Goal: Task Accomplishment & Management: Manage account settings

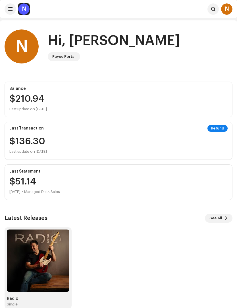
click at [24, 10] on div "N" at bounding box center [23, 8] width 11 height 11
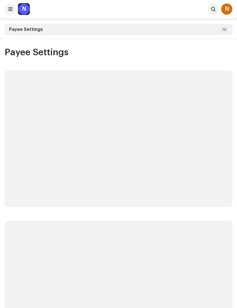
click at [25, 7] on div "N" at bounding box center [23, 8] width 11 height 11
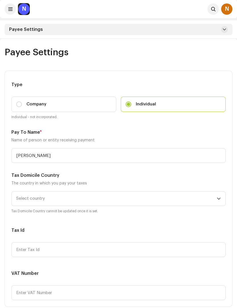
click at [19, 104] on input "Company" at bounding box center [19, 105] width 6 height 6
radio input "true"
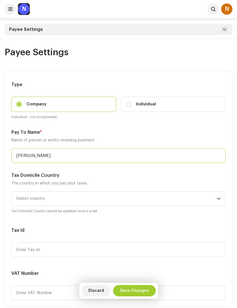
click at [51, 154] on input "[PERSON_NAME]" at bounding box center [118, 155] width 214 height 15
type input "N"
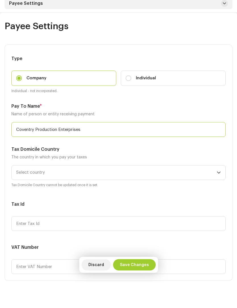
type input "Coventry Production Enterprises"
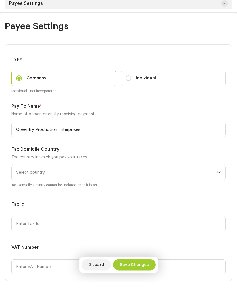
click at [79, 192] on span "Select country" at bounding box center [116, 199] width 200 height 14
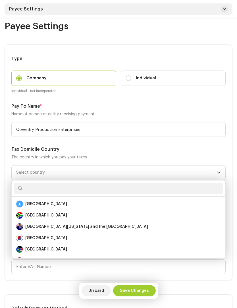
scroll to position [2319, 0]
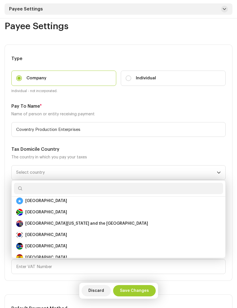
click at [63, 210] on div "[GEOGRAPHIC_DATA]" at bounding box center [118, 212] width 204 height 7
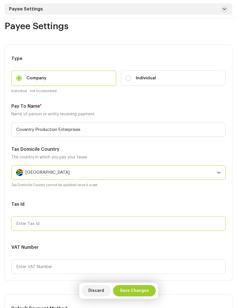
click at [23, 228] on input "text" at bounding box center [118, 223] width 214 height 15
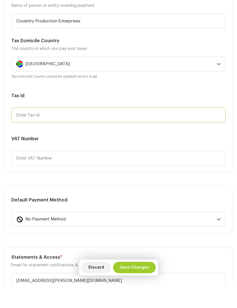
scroll to position [112, 0]
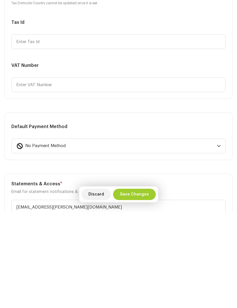
click at [76, 235] on div "No Payment Method" at bounding box center [115, 242] width 198 height 14
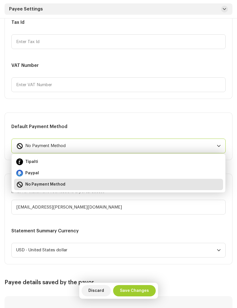
click at [51, 159] on div "Tipalti" at bounding box center [118, 162] width 204 height 7
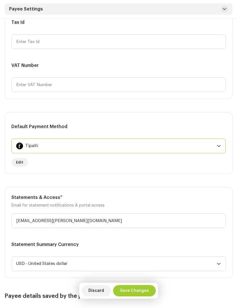
click at [21, 162] on span "Edit" at bounding box center [19, 162] width 7 height 11
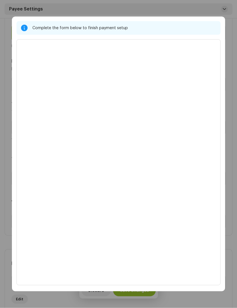
scroll to position [0, 4]
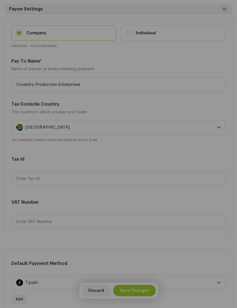
click at [231, 109] on div "Complete the form below to finish payment setup" at bounding box center [118, 154] width 237 height 308
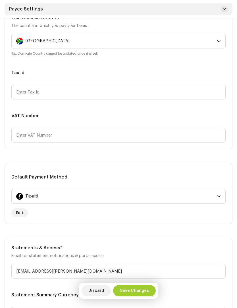
scroll to position [0, 0]
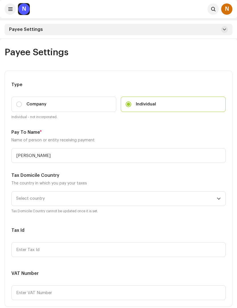
click at [228, 10] on div "N" at bounding box center [226, 8] width 11 height 11
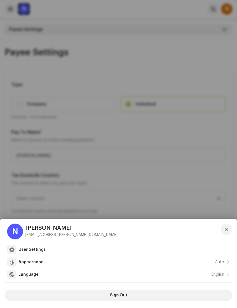
click at [188, 182] on div at bounding box center [118, 154] width 237 height 308
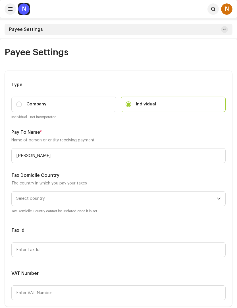
click at [26, 12] on div "N" at bounding box center [23, 8] width 11 height 11
click at [13, 11] on button at bounding box center [10, 8] width 11 height 11
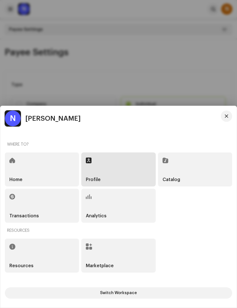
click at [51, 177] on div "Home" at bounding box center [42, 170] width 74 height 34
